Goal: Book appointment/travel/reservation

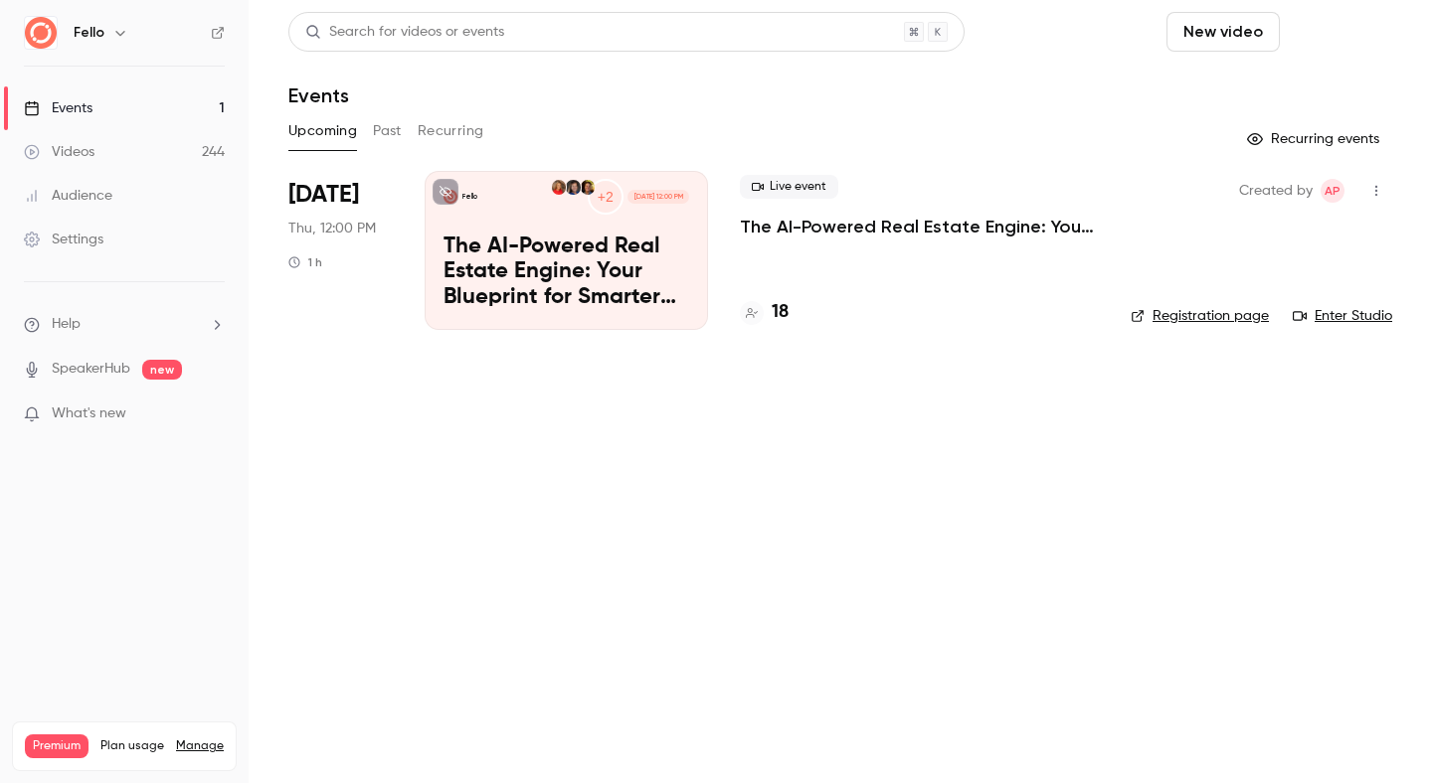
click at [1351, 36] on button "Schedule" at bounding box center [1339, 32] width 104 height 40
click at [1227, 99] on li "One time event" at bounding box center [1283, 87] width 215 height 52
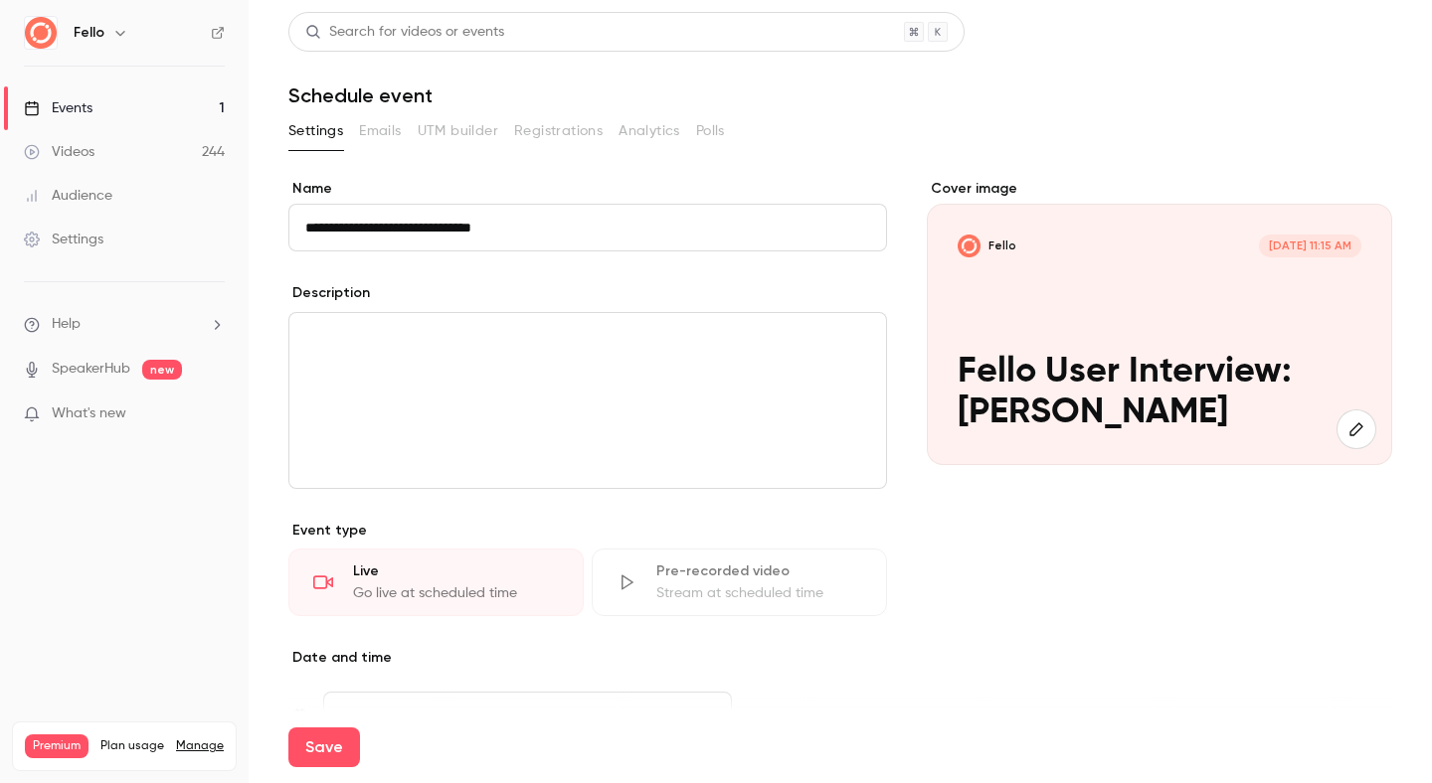
scroll to position [328, 0]
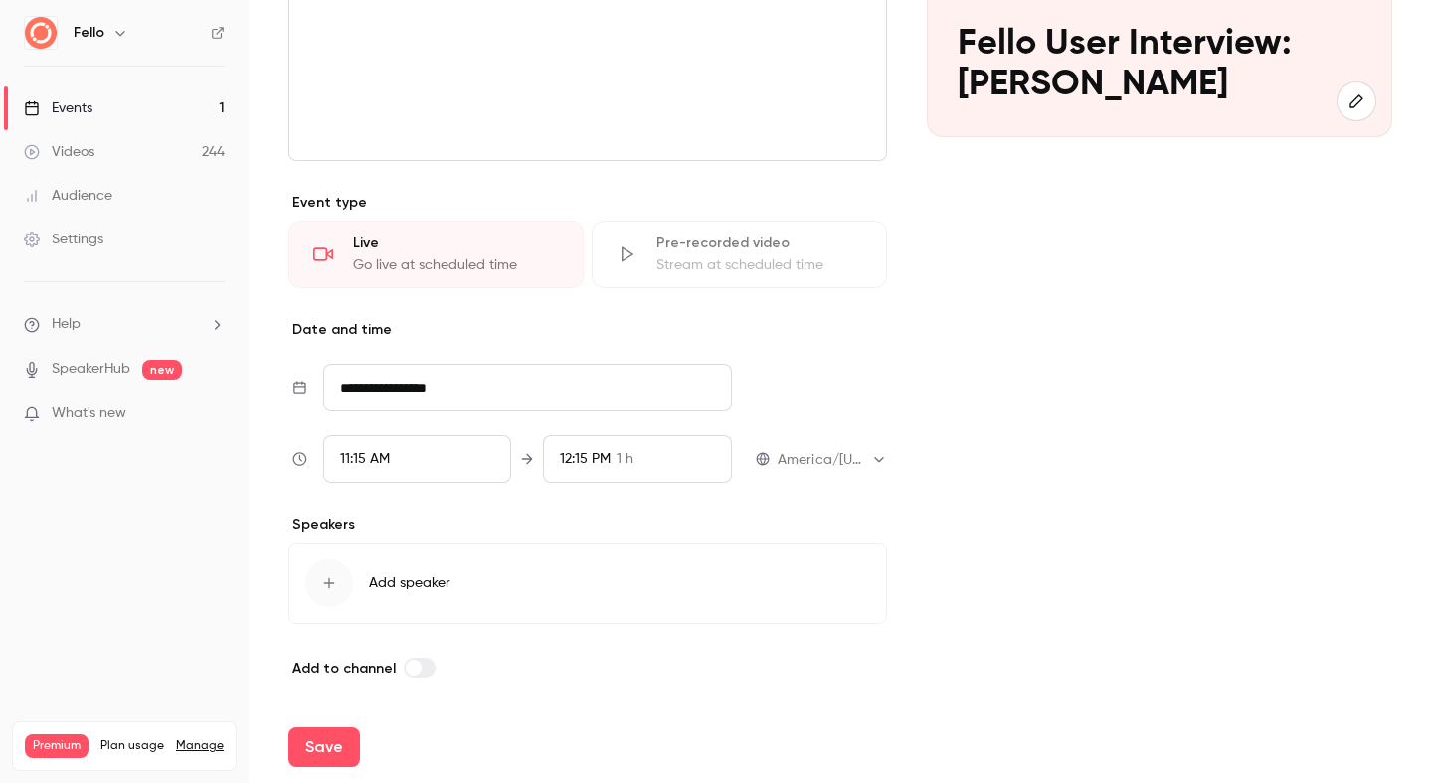
type input "**********"
click at [394, 376] on input "**********" at bounding box center [527, 388] width 409 height 48
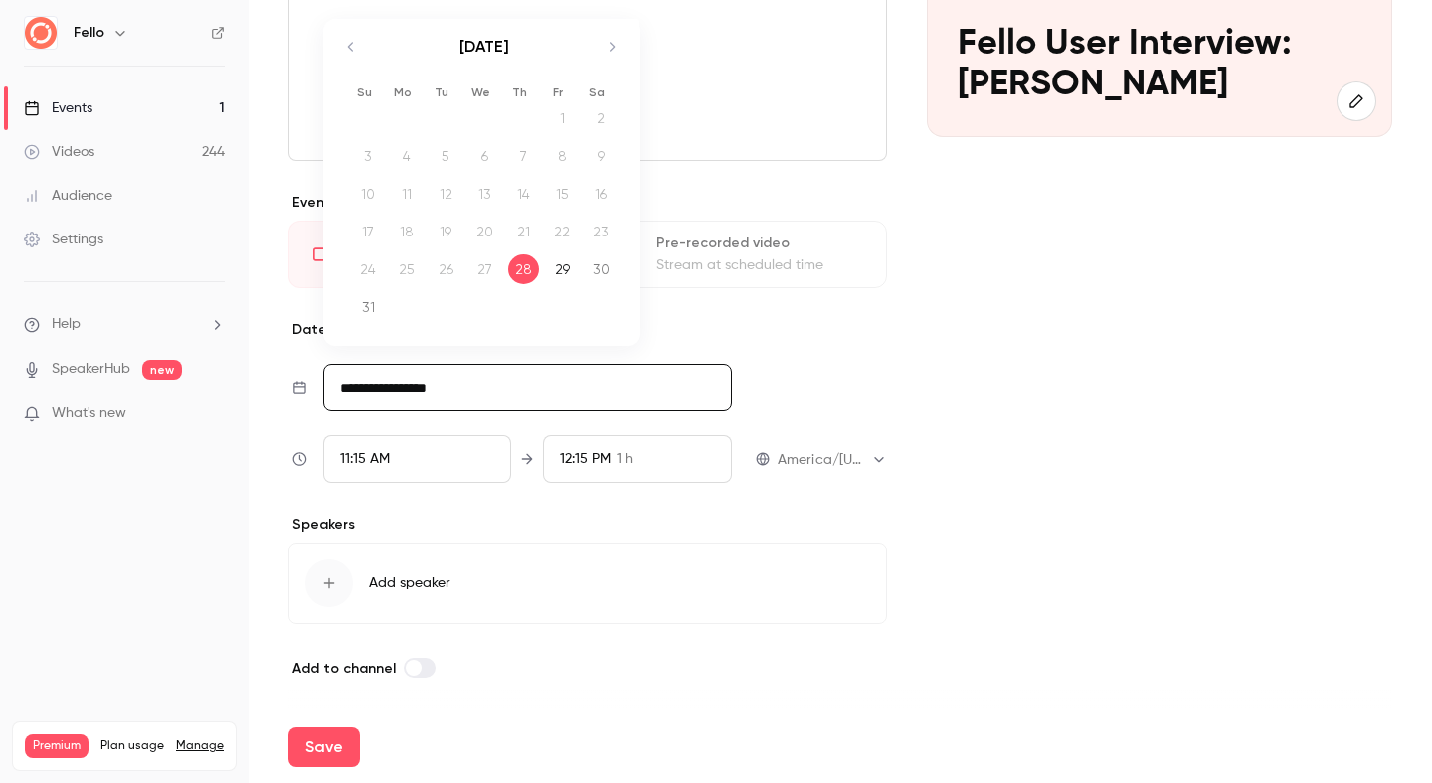
click at [618, 52] on icon "Move forward to switch to the next month." at bounding box center [611, 47] width 24 height 24
click at [445, 151] on div "2" at bounding box center [445, 147] width 31 height 30
type input "**********"
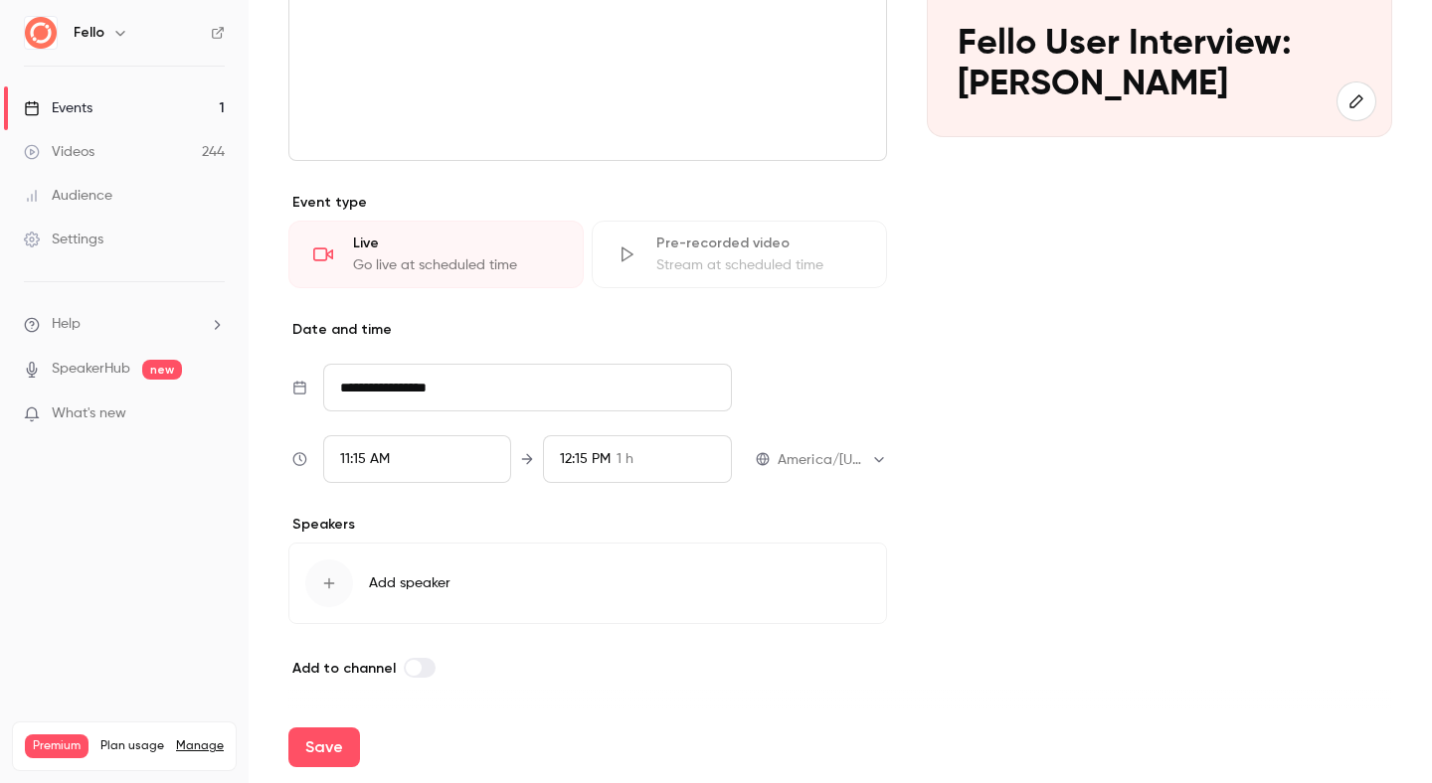
click at [370, 460] on span "11:15 AM" at bounding box center [365, 459] width 50 height 14
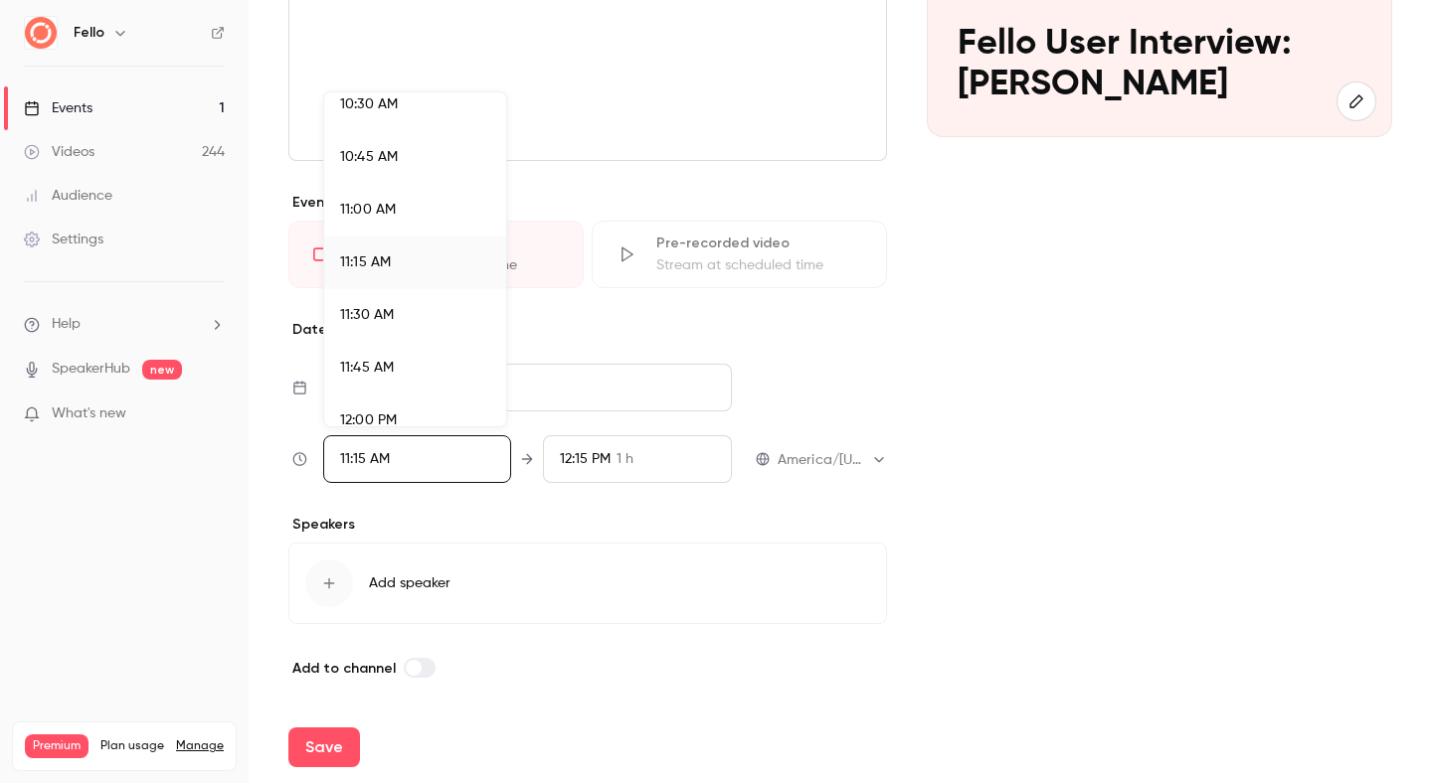
scroll to position [2226, 0]
click at [390, 115] on div "10:30 AM" at bounding box center [415, 105] width 150 height 21
click at [615, 467] on div at bounding box center [716, 391] width 1432 height 783
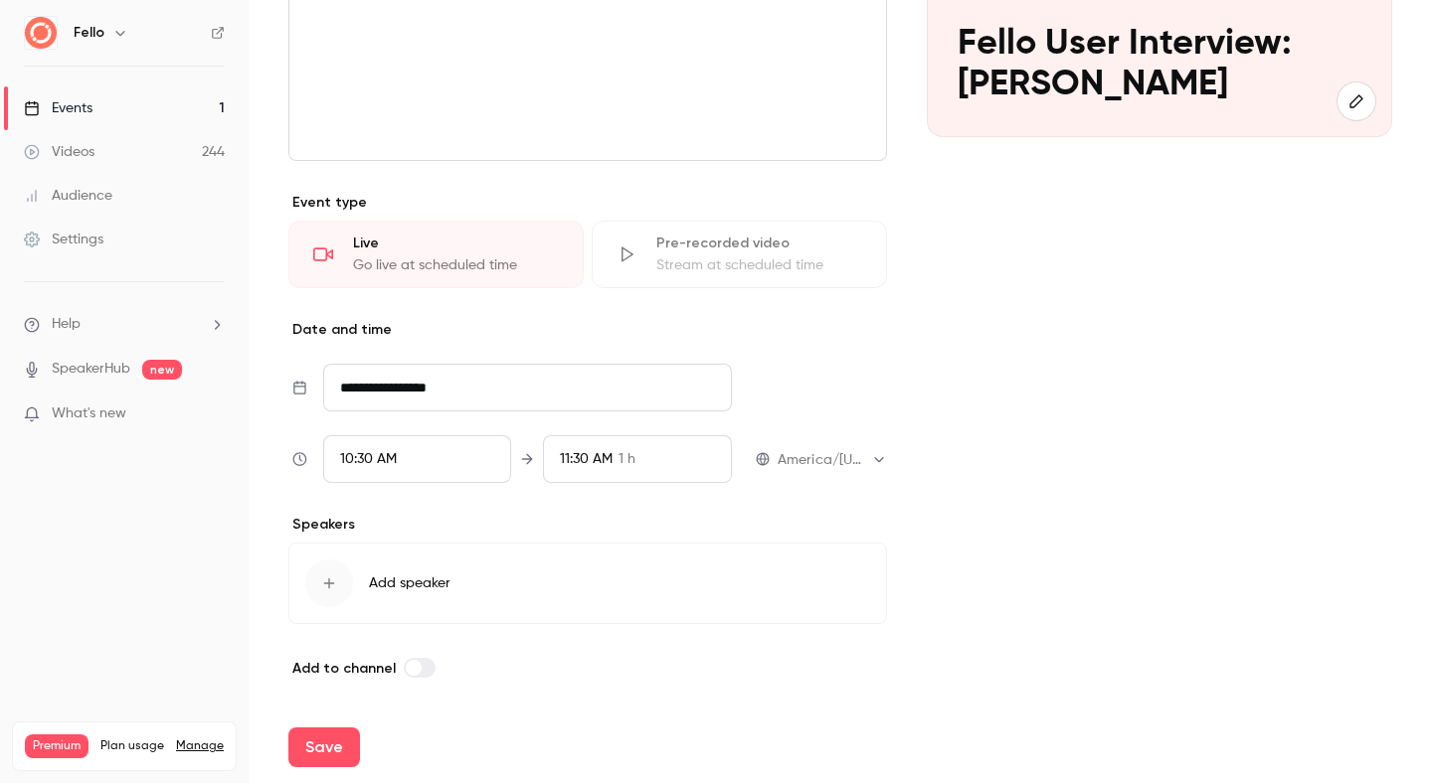
click at [601, 462] on span "11:30 AM" at bounding box center [586, 459] width 53 height 14
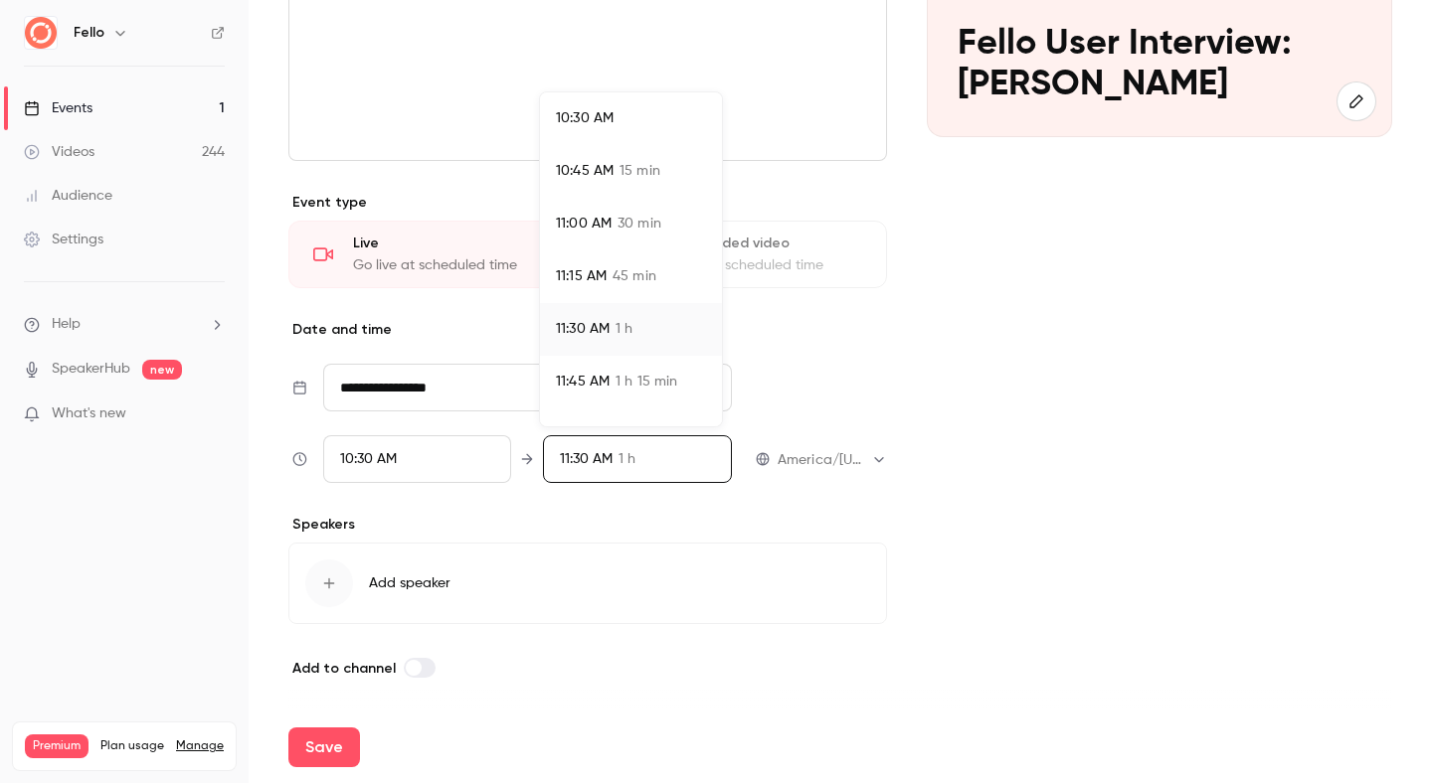
click at [607, 231] on span "11:00 AM" at bounding box center [584, 224] width 56 height 21
click at [519, 507] on div at bounding box center [716, 391] width 1432 height 783
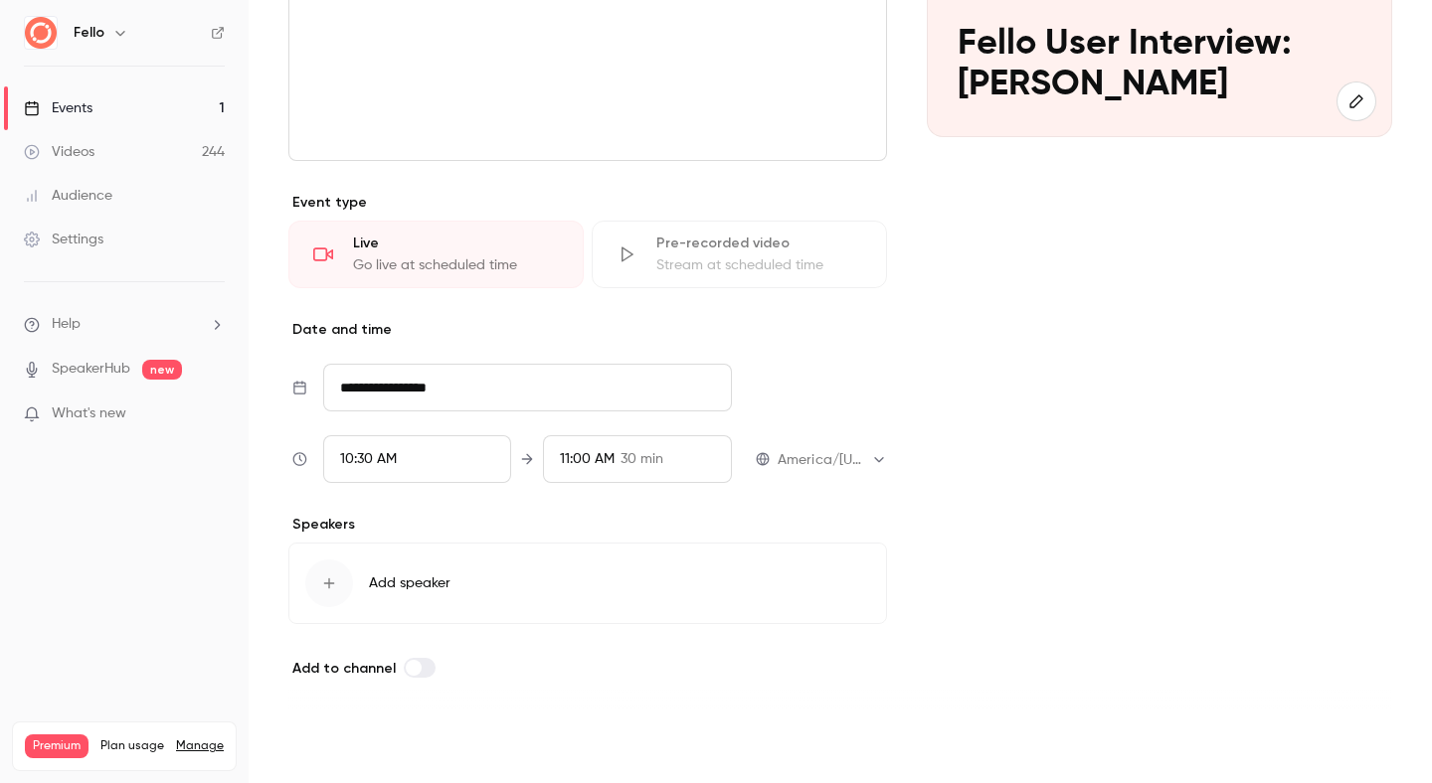
click at [319, 761] on button "Save" at bounding box center [324, 748] width 72 height 40
type input "**********"
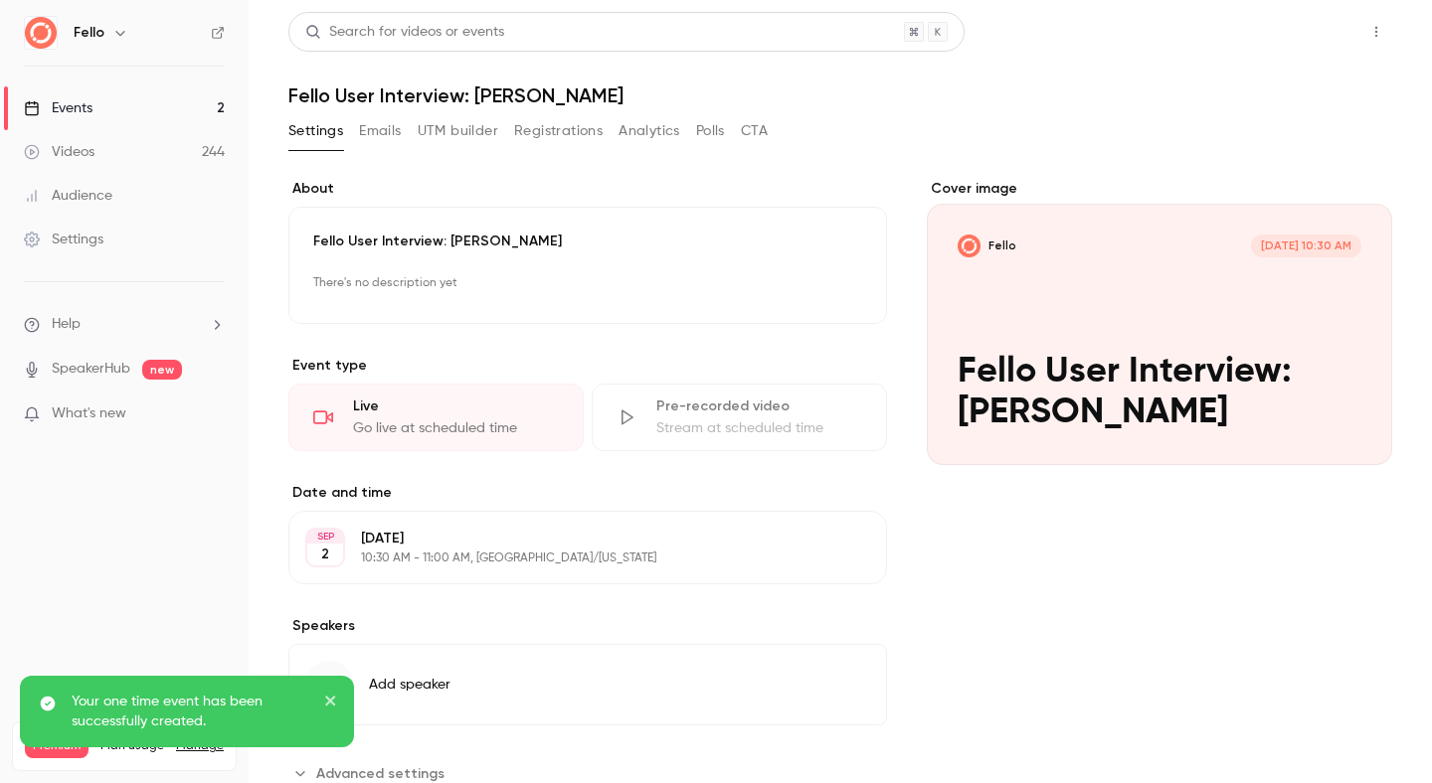
click at [1292, 20] on button "Share" at bounding box center [1305, 32] width 79 height 40
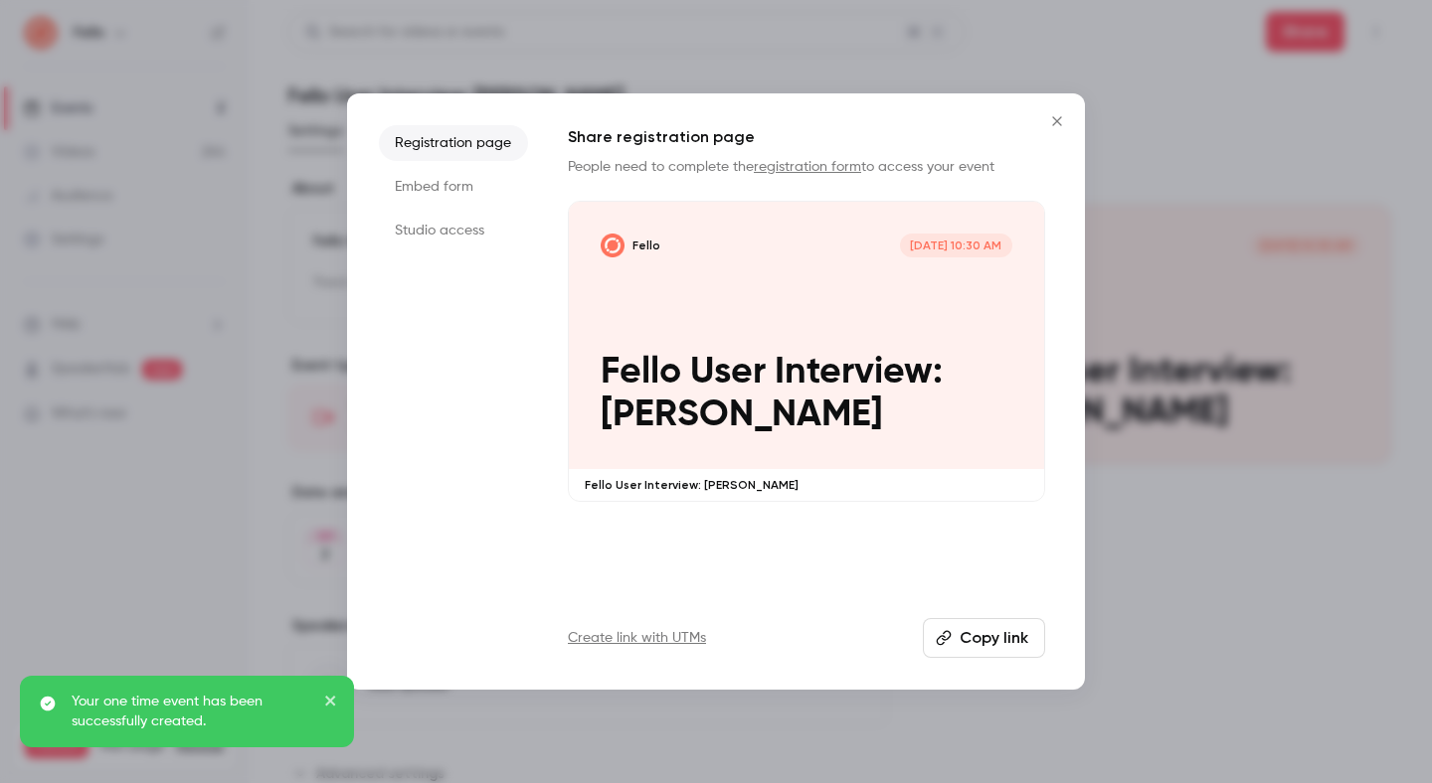
click at [434, 251] on ul "Registration page Embed form Studio access" at bounding box center [453, 391] width 149 height 533
click at [443, 228] on li "Studio access" at bounding box center [453, 231] width 149 height 36
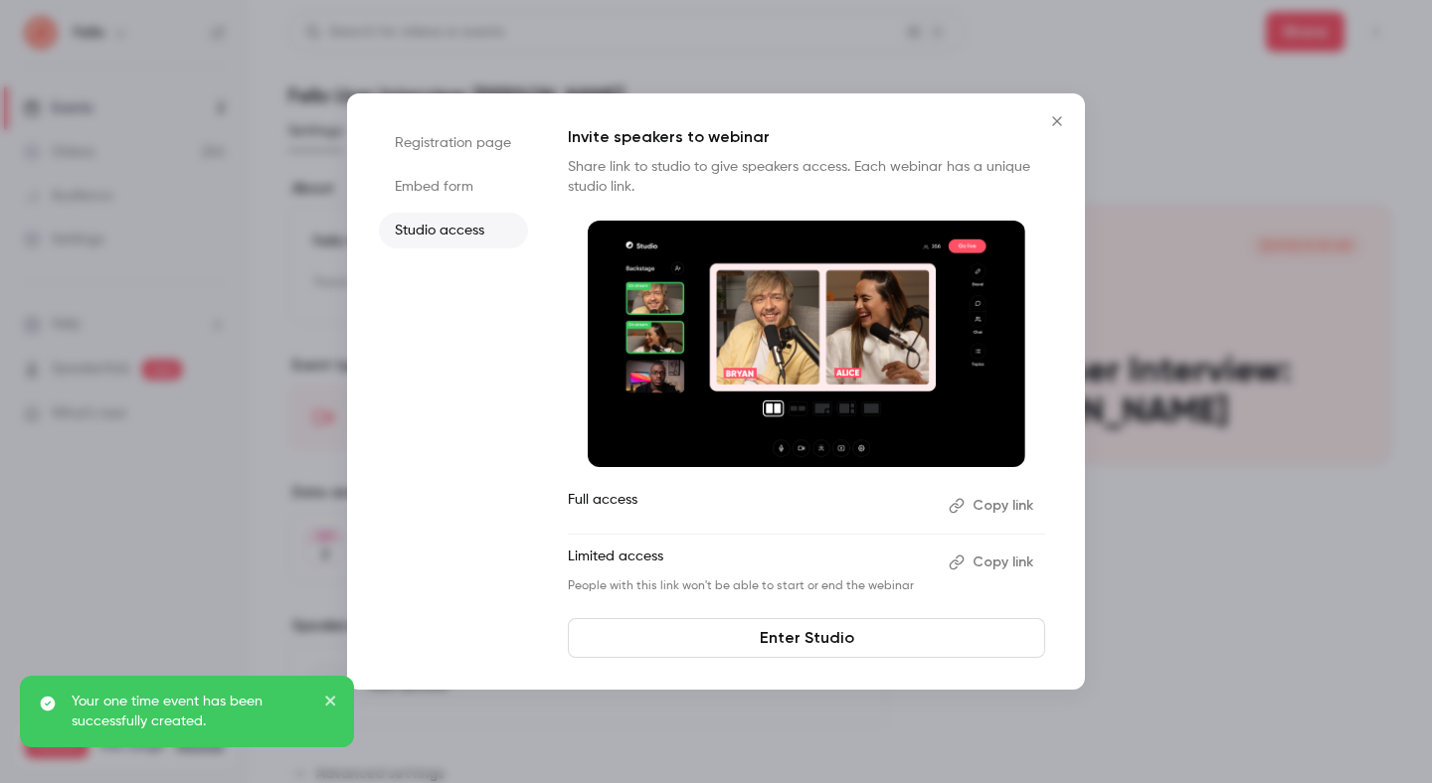
click at [1002, 563] on button "Copy link" at bounding box center [992, 563] width 104 height 32
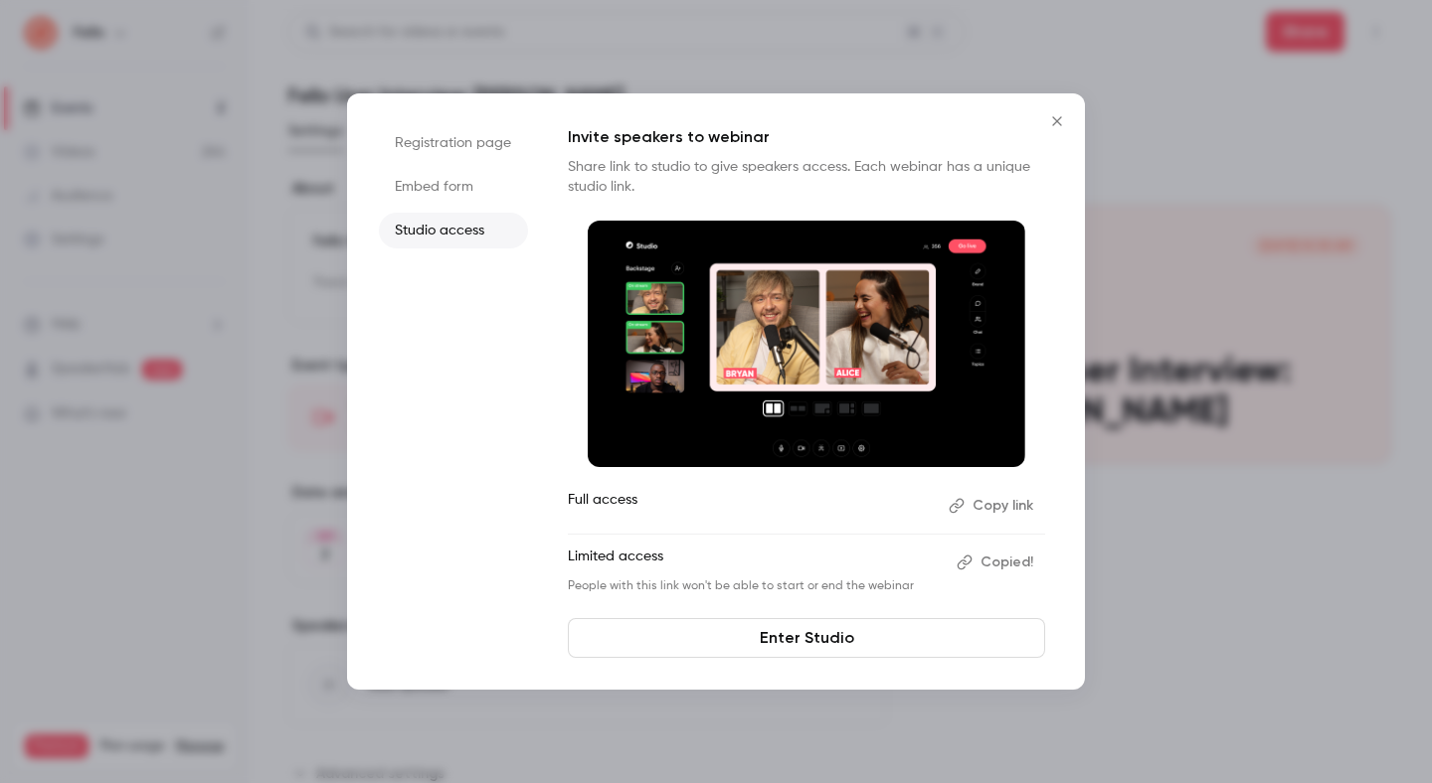
click at [1056, 120] on icon "Close" at bounding box center [1056, 120] width 9 height 9
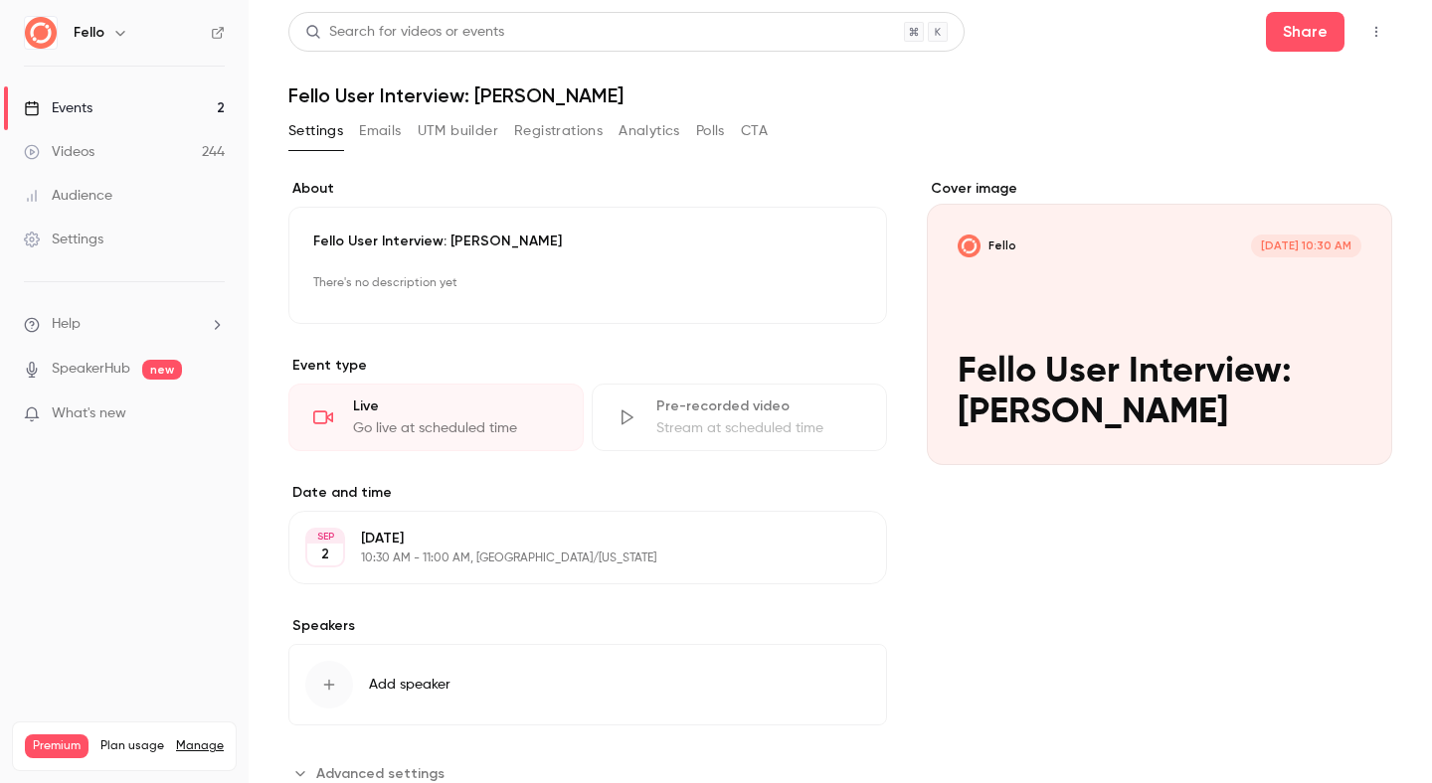
click at [194, 111] on link "Events 2" at bounding box center [124, 108] width 249 height 44
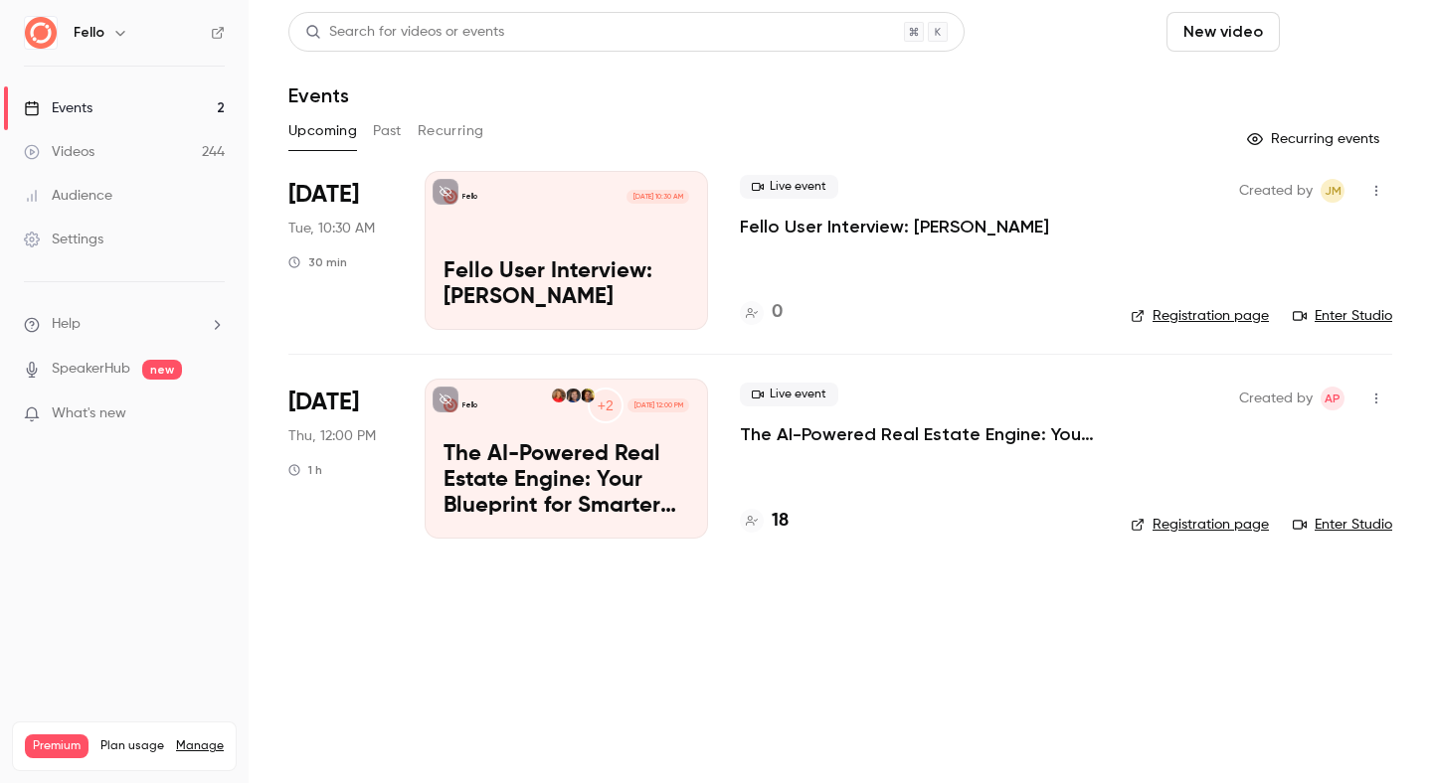
click at [1354, 34] on button "Schedule" at bounding box center [1339, 32] width 104 height 40
click at [1366, 38] on div at bounding box center [716, 391] width 1432 height 783
click at [1309, 33] on button "Schedule" at bounding box center [1339, 32] width 104 height 40
click at [1285, 89] on div "One time event" at bounding box center [1299, 87] width 151 height 20
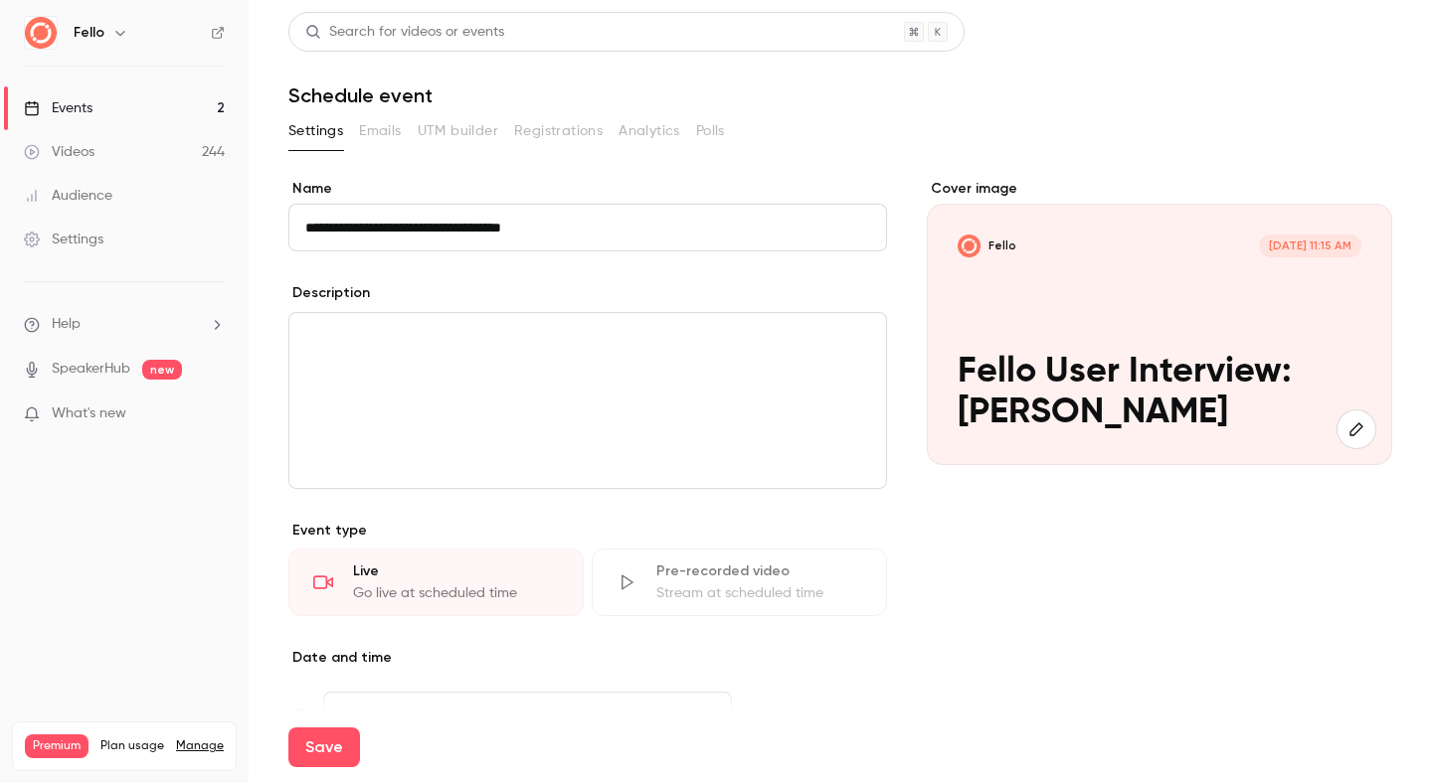
scroll to position [328, 0]
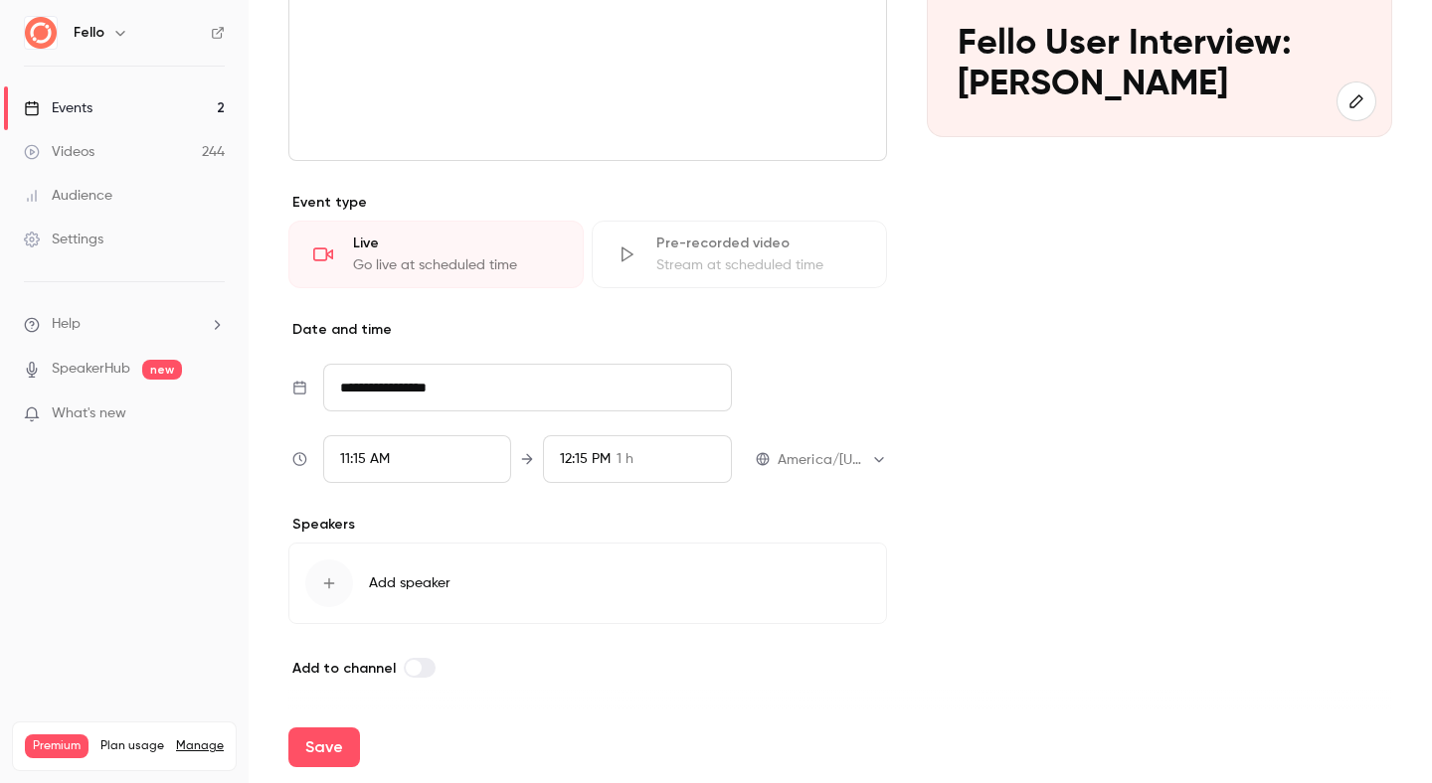
type input "**********"
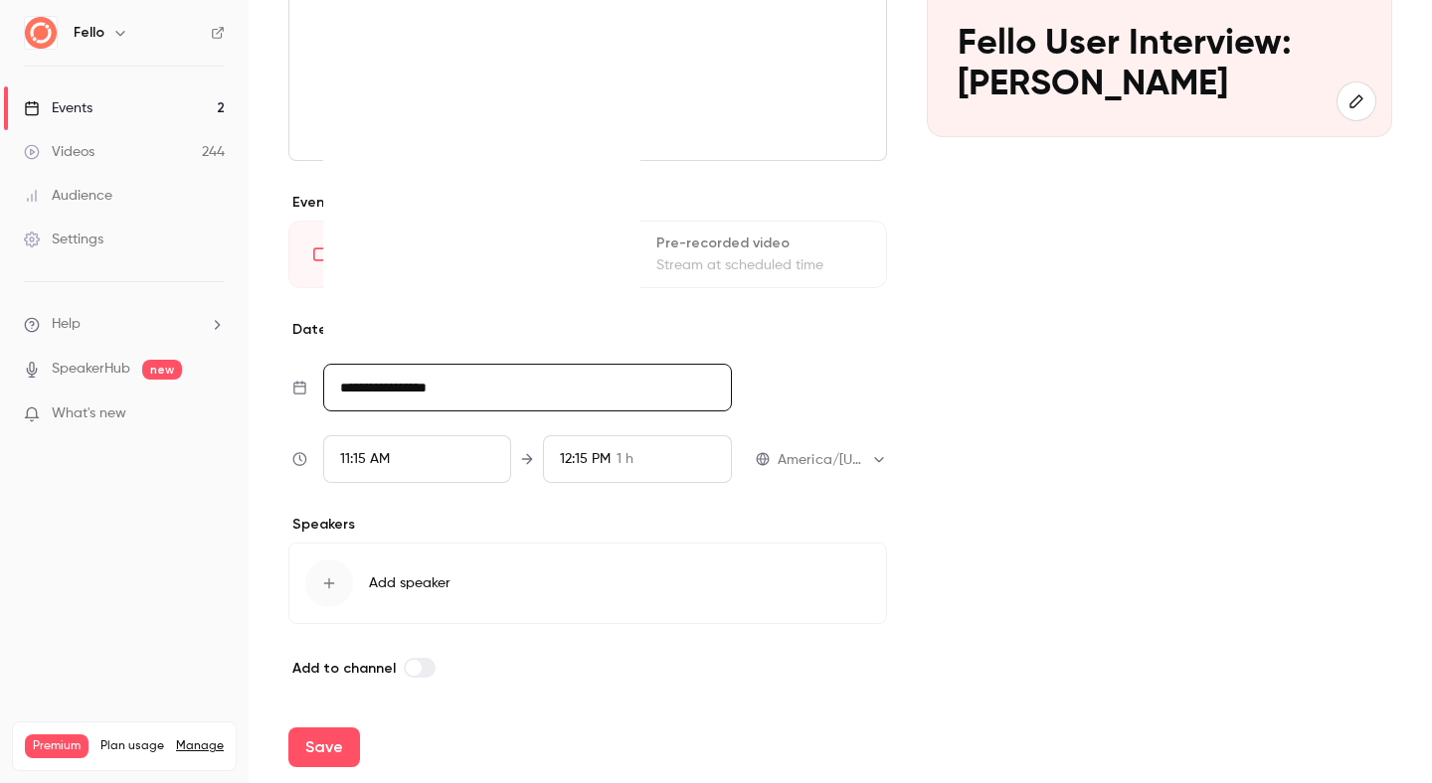
click at [388, 392] on input "**********" at bounding box center [527, 388] width 409 height 48
click at [610, 49] on icon "Move forward to switch to the next month." at bounding box center [611, 46] width 5 height 9
click at [444, 155] on div "2" at bounding box center [445, 147] width 31 height 30
type input "**********"
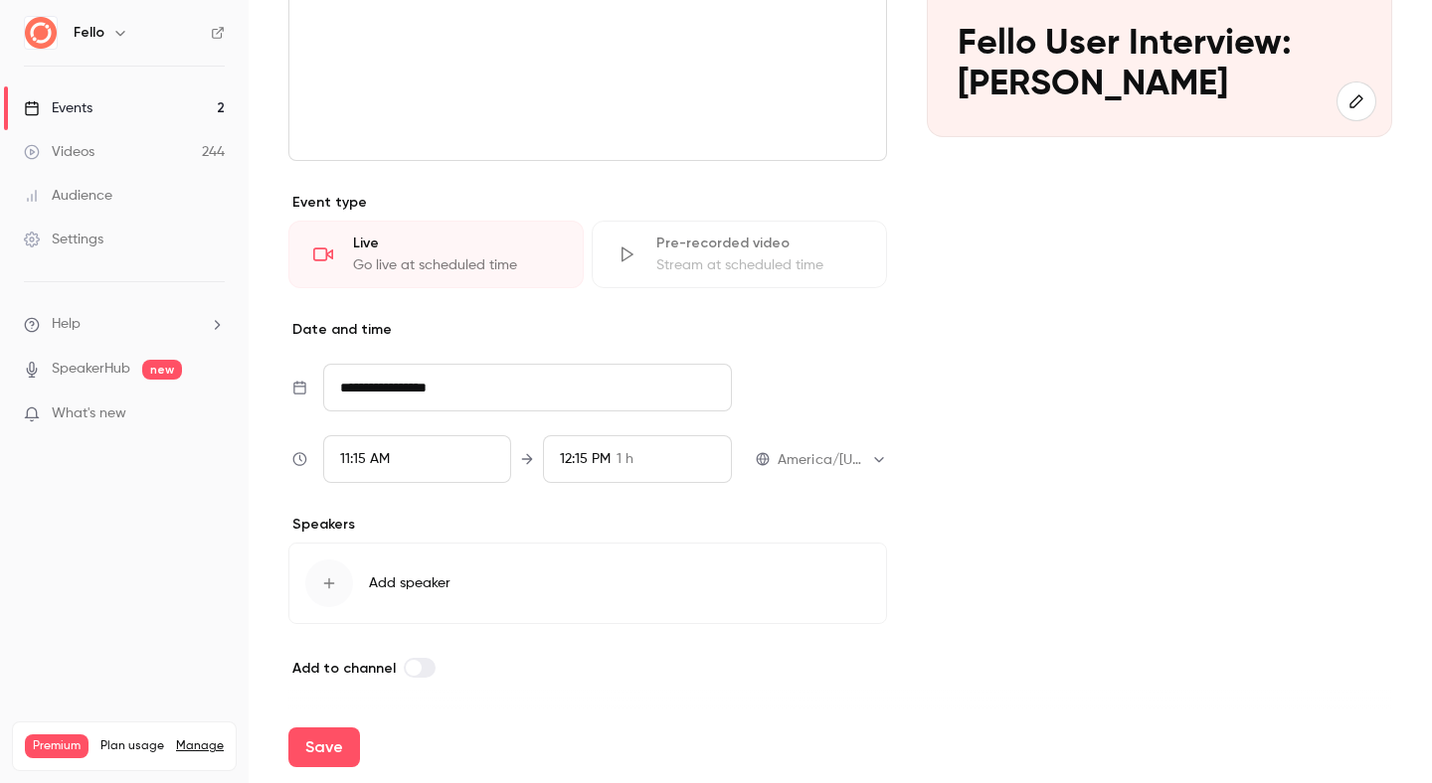
click at [395, 463] on div "11:15 AM" at bounding box center [417, 459] width 189 height 48
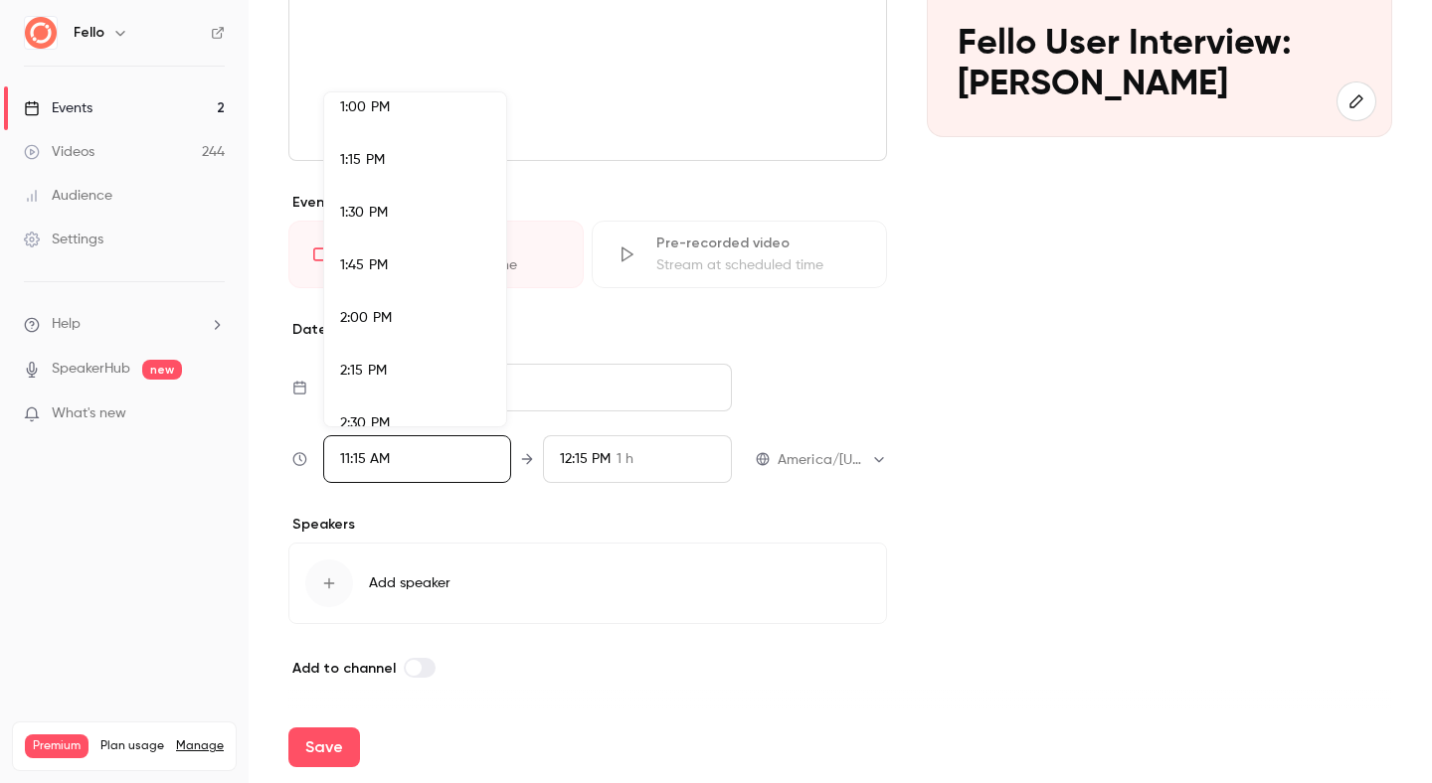
scroll to position [2750, 0]
click at [387, 118] on div "1:00 PM" at bounding box center [415, 108] width 150 height 21
click at [576, 451] on div at bounding box center [716, 391] width 1432 height 783
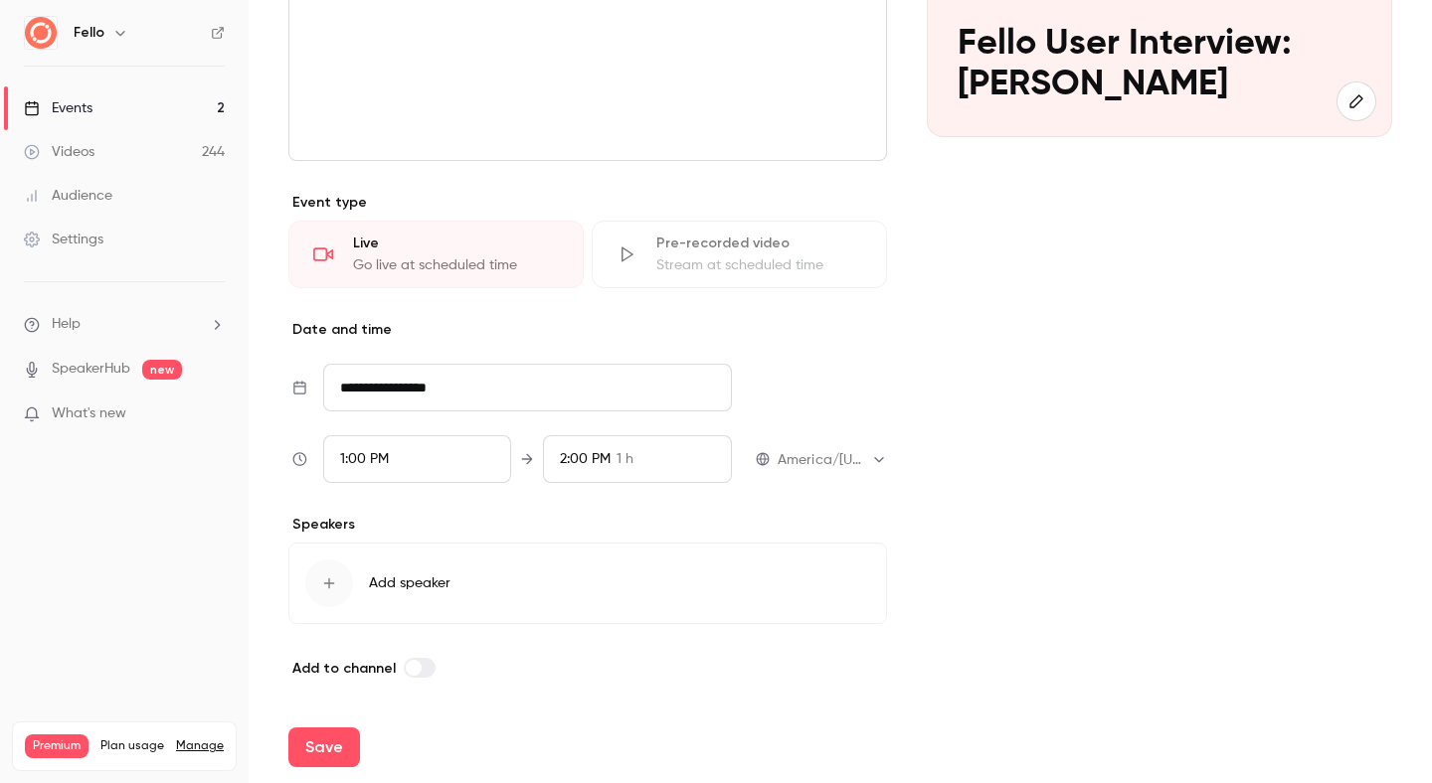
click at [575, 460] on span "2:00 PM" at bounding box center [585, 459] width 51 height 14
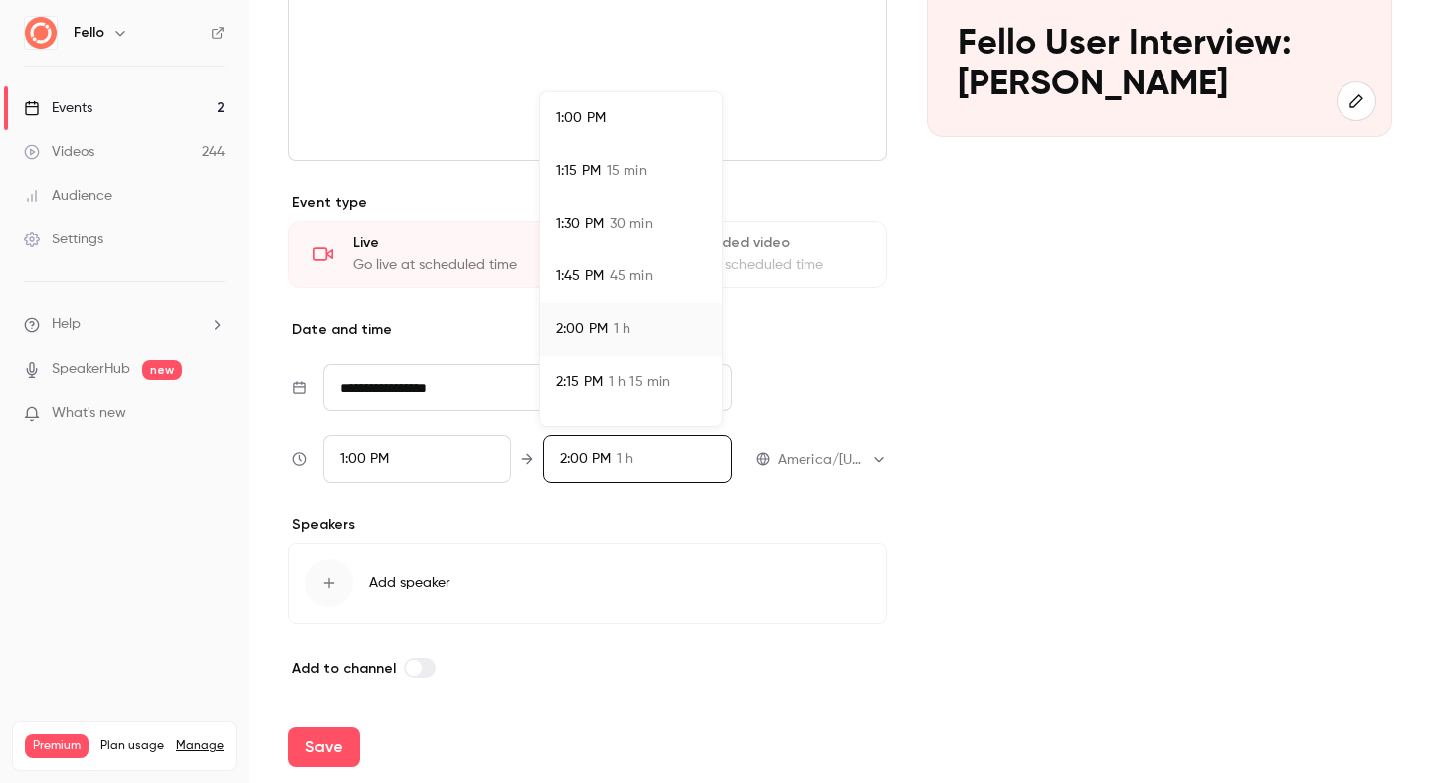
click at [585, 224] on span "1:30 PM" at bounding box center [580, 224] width 48 height 21
click at [306, 748] on div at bounding box center [716, 391] width 1432 height 783
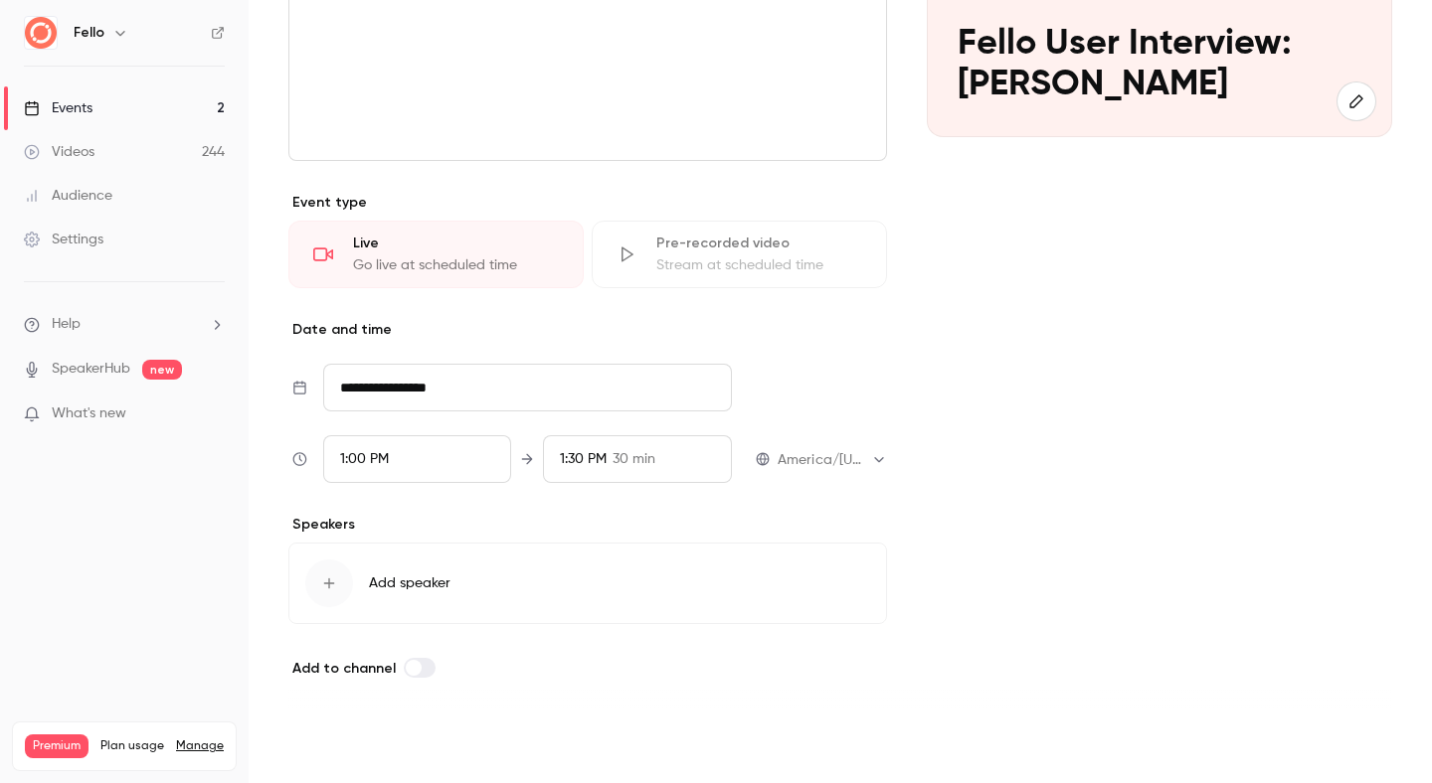
click at [323, 742] on button "Save" at bounding box center [324, 748] width 72 height 40
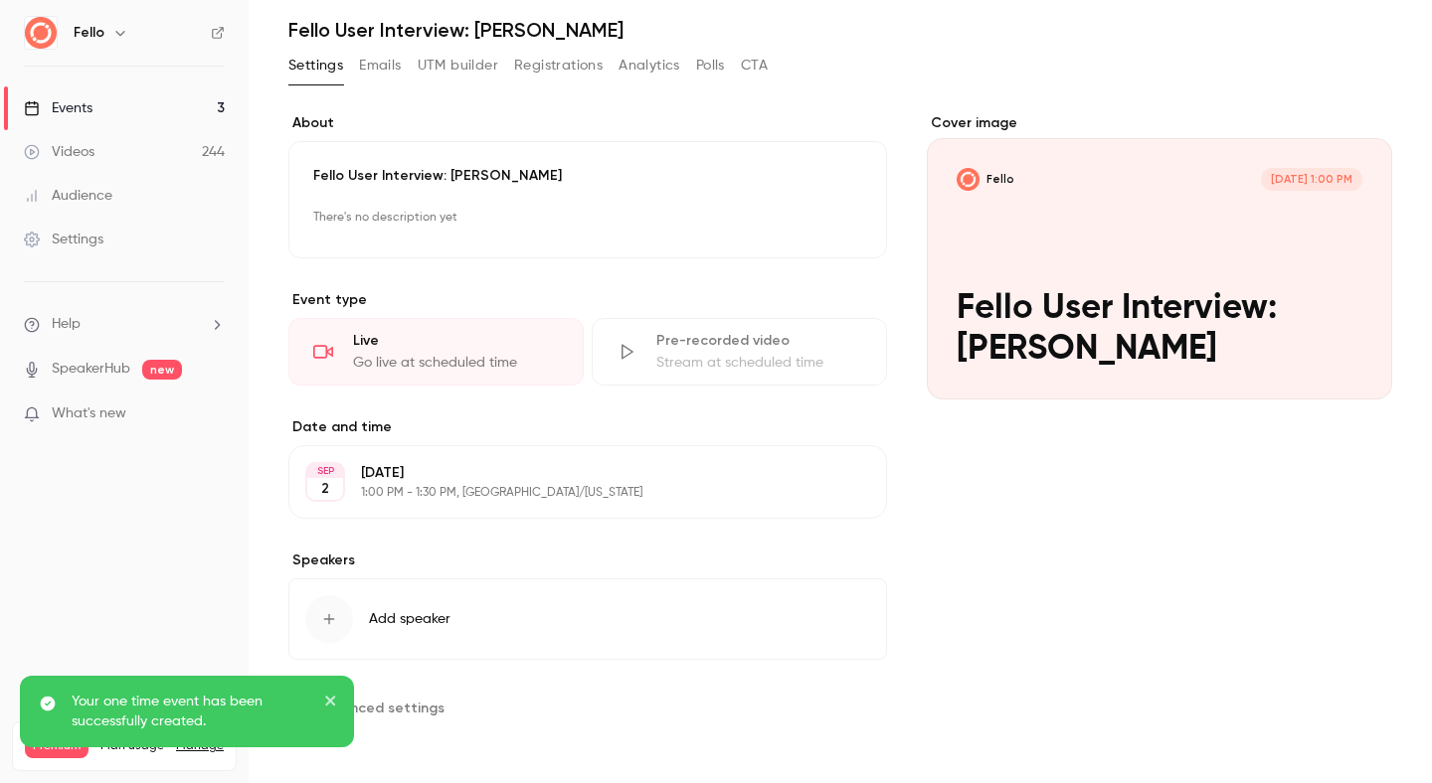
scroll to position [66, 0]
